Goal: Connect with others: Participate in discussion

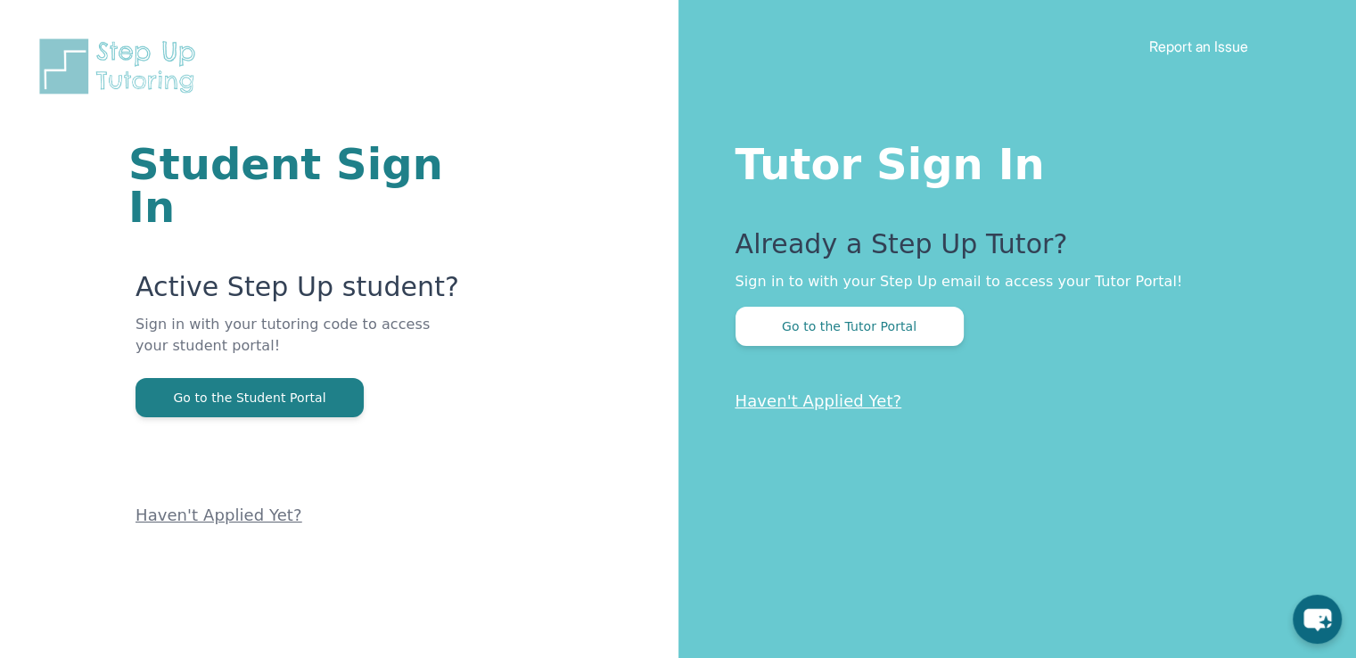
click at [824, 326] on button "Go to the Tutor Portal" at bounding box center [850, 326] width 228 height 39
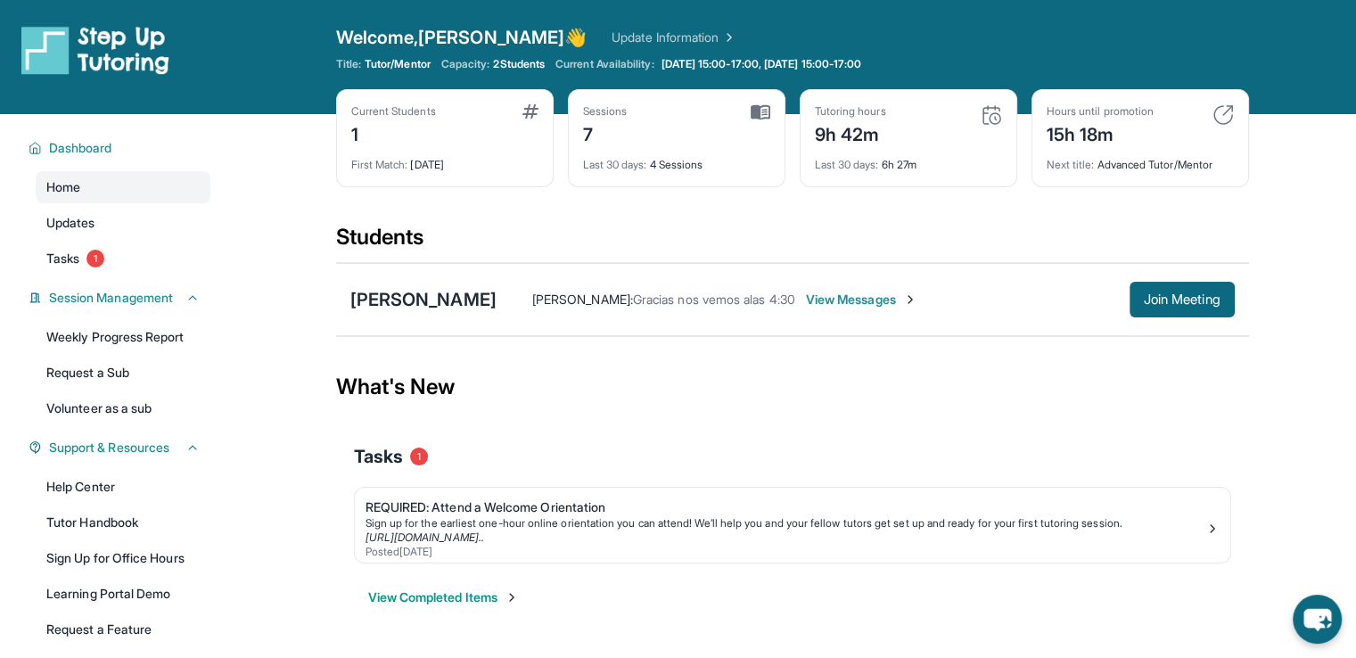
click at [1145, 310] on button "Join Meeting" at bounding box center [1182, 300] width 105 height 36
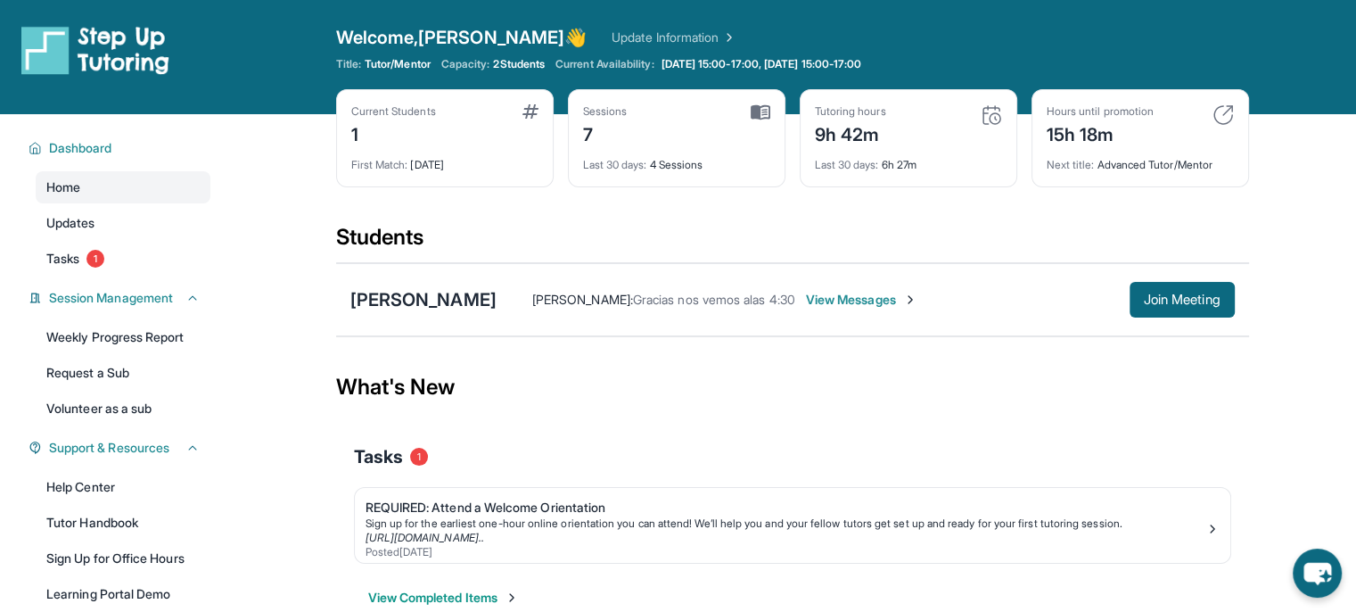
click at [762, 112] on img at bounding box center [761, 112] width 20 height 16
click at [862, 61] on span "[DATE] 15:00-17:00, [DATE] 15:00-17:00" at bounding box center [762, 64] width 201 height 14
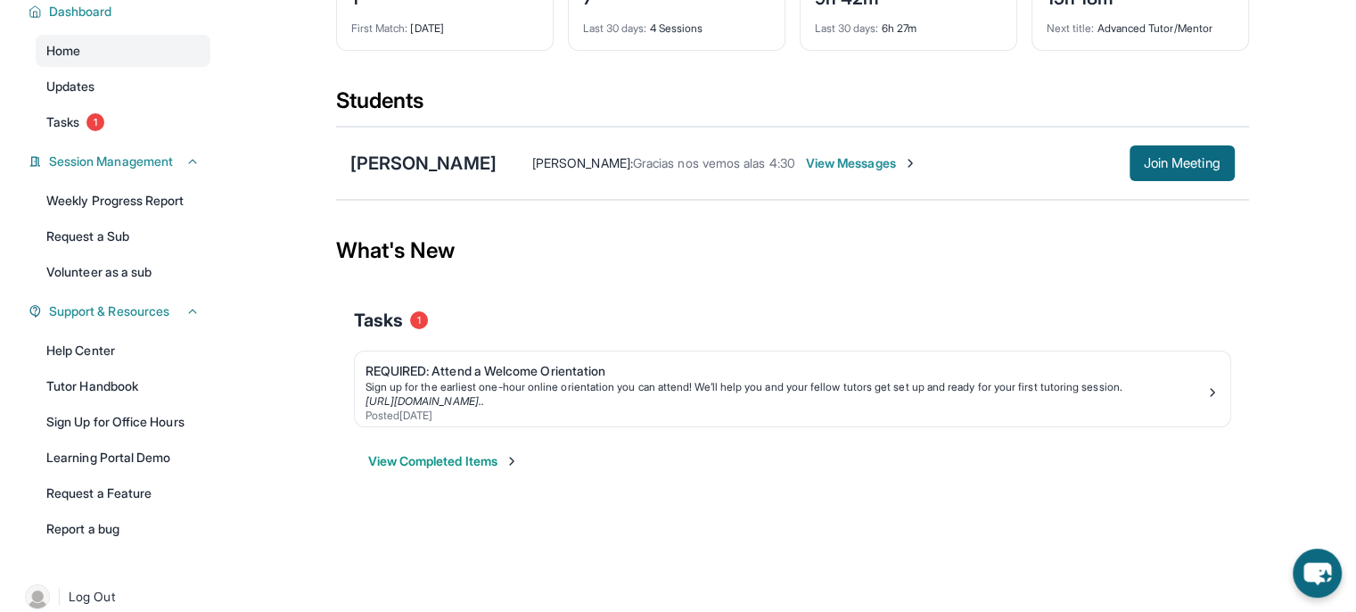
scroll to position [159, 0]
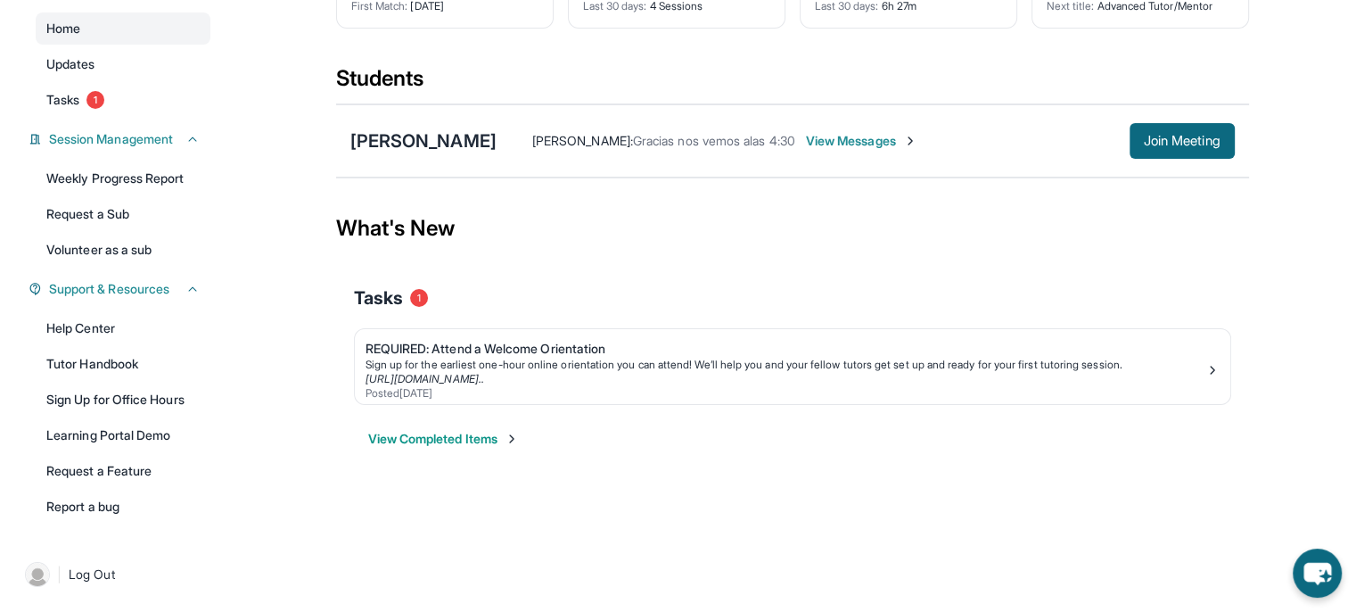
click at [136, 186] on link "Weekly Progress Report" at bounding box center [123, 178] width 175 height 32
